Goal: Task Accomplishment & Management: Use online tool/utility

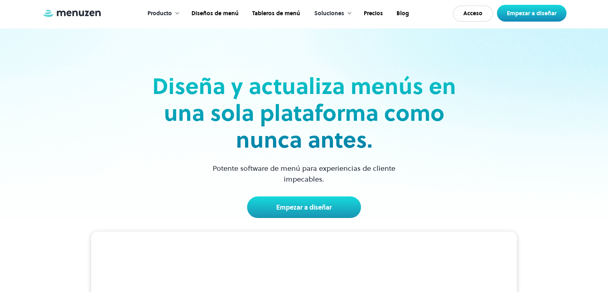
click at [476, 57] on div "Diseña y actualiza menús en una sola plataforma como nunca antes. Potente softw…" at bounding box center [303, 123] width 519 height 190
click at [529, 17] on link "Empezar a diseñar" at bounding box center [530, 13] width 69 height 17
